Goal: Transaction & Acquisition: Purchase product/service

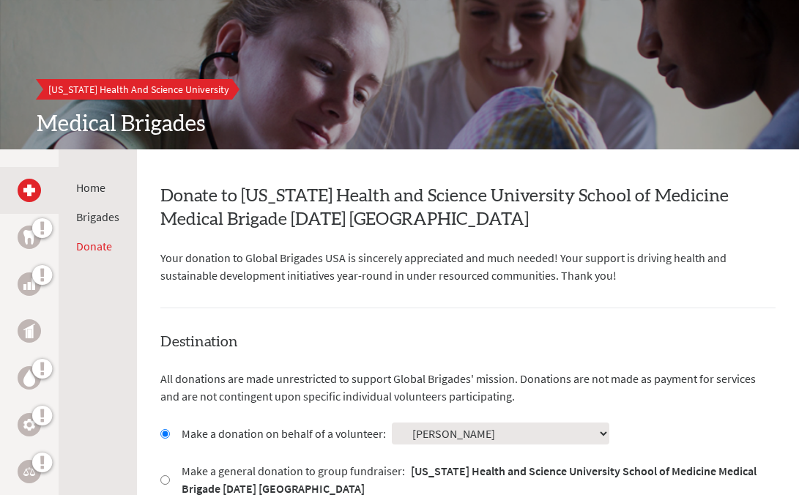
scroll to position [117, 0]
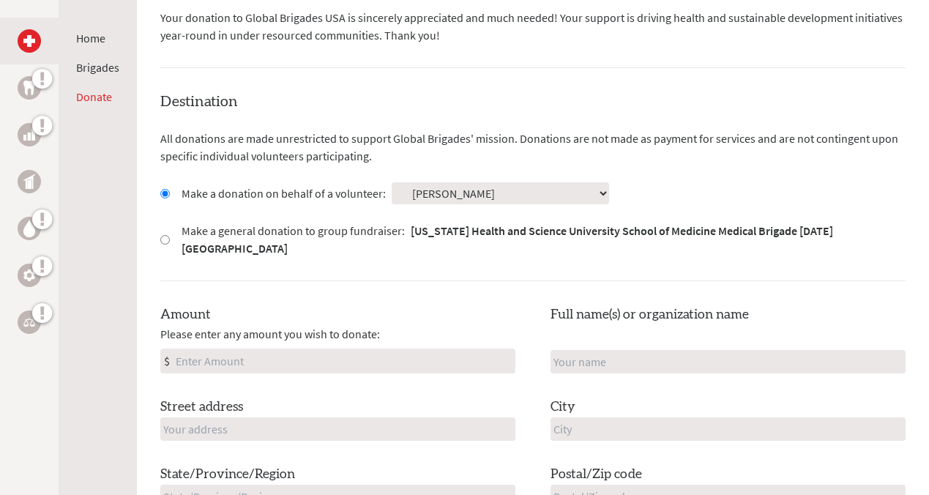
scroll to position [354, 0]
